Goal: Task Accomplishment & Management: Complete application form

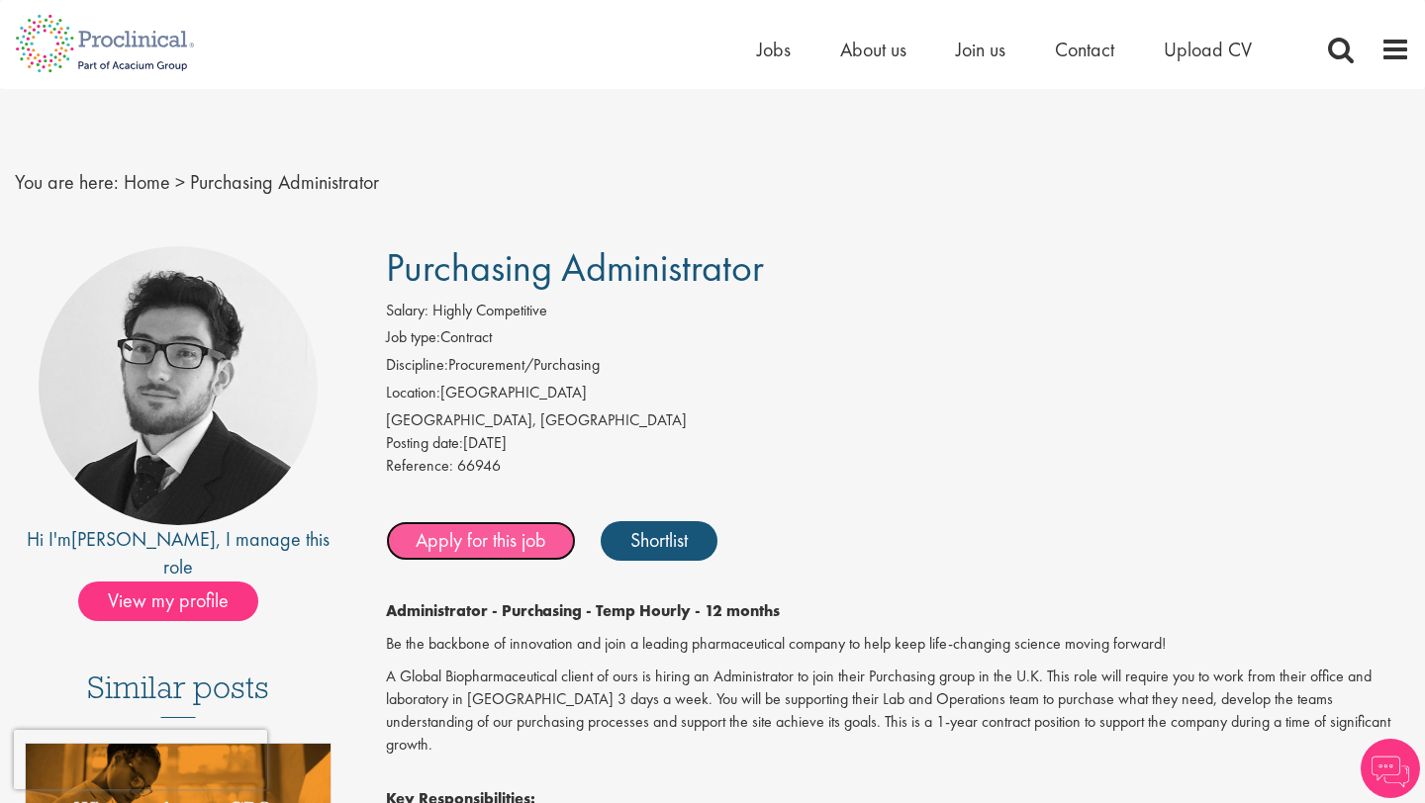
click at [521, 548] on link "Apply for this job" at bounding box center [481, 541] width 190 height 40
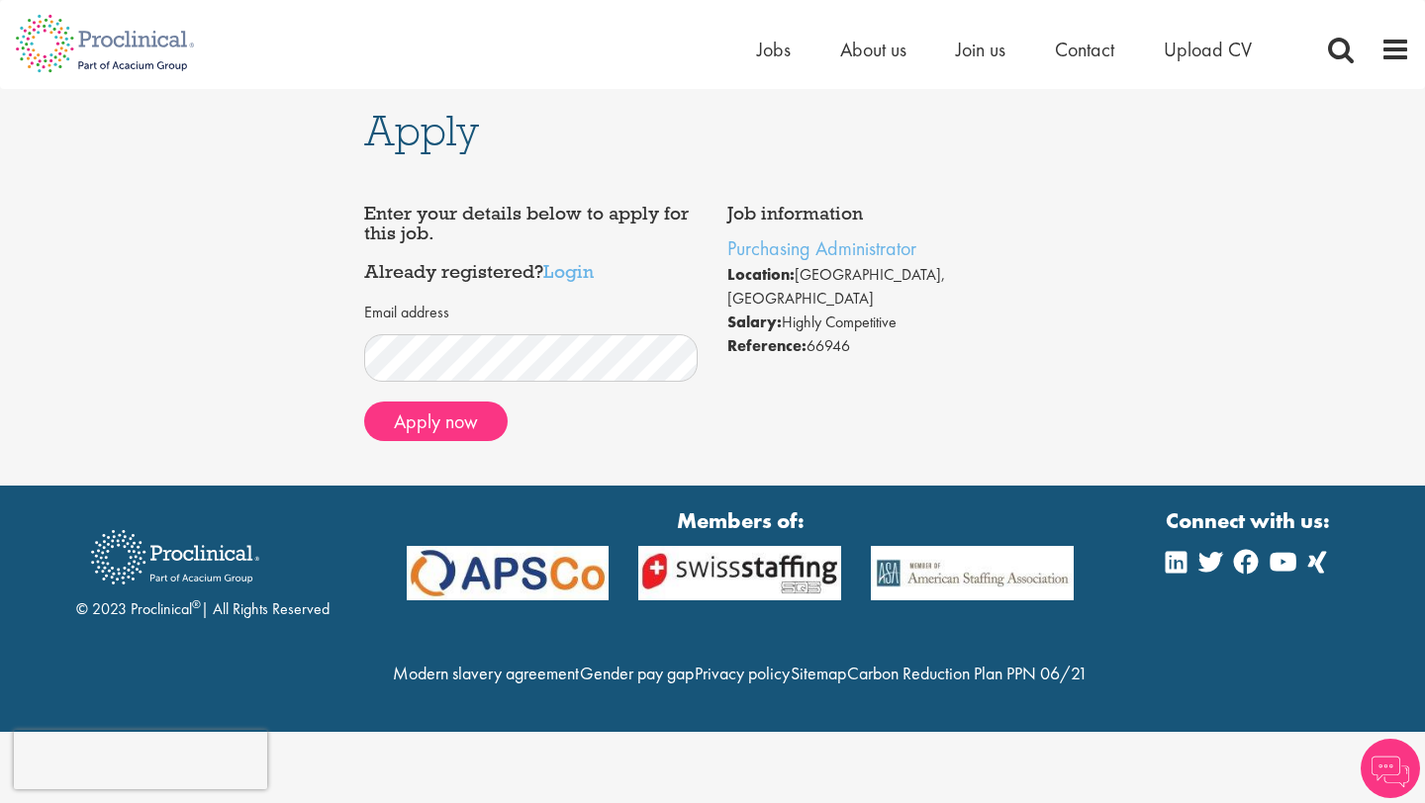
click at [511, 421] on div "Apply now" at bounding box center [531, 422] width 334 height 40
click at [474, 417] on button "Apply now" at bounding box center [435, 422] width 143 height 40
